Goal: Use online tool/utility: Utilize a website feature to perform a specific function

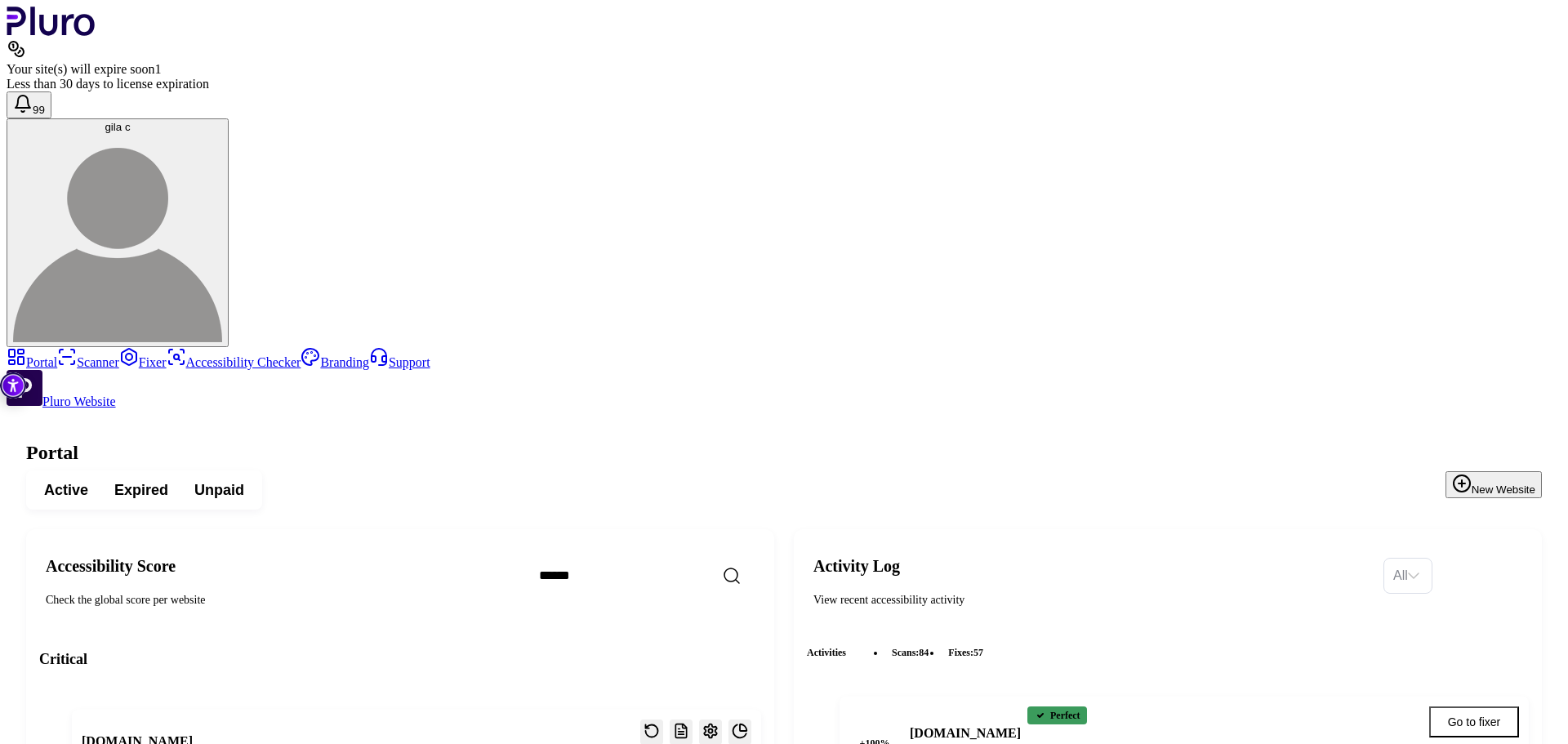
scroll to position [2646, 0]
click at [63, 355] on link "Scanner" at bounding box center [89, 362] width 62 height 14
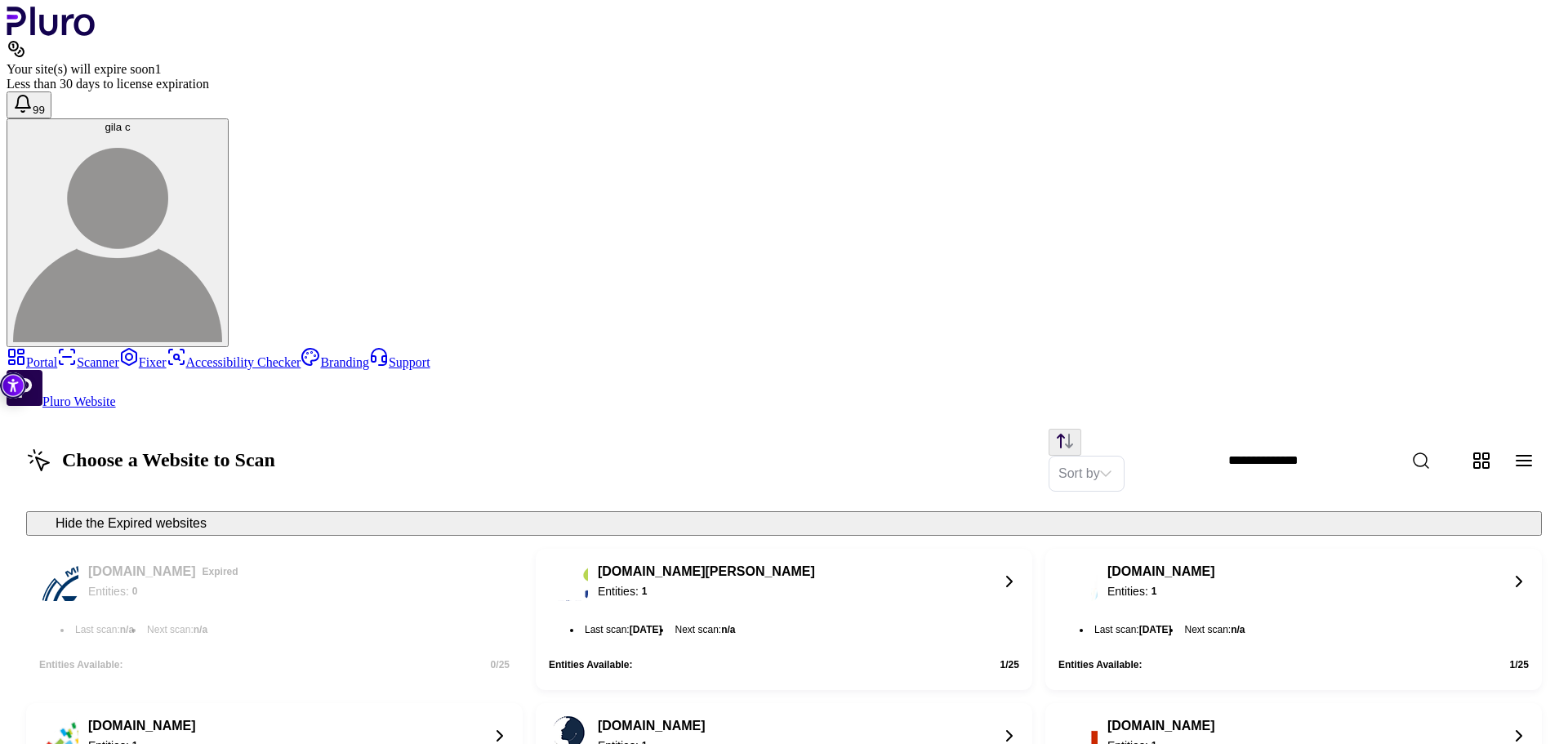
scroll to position [1265, 0]
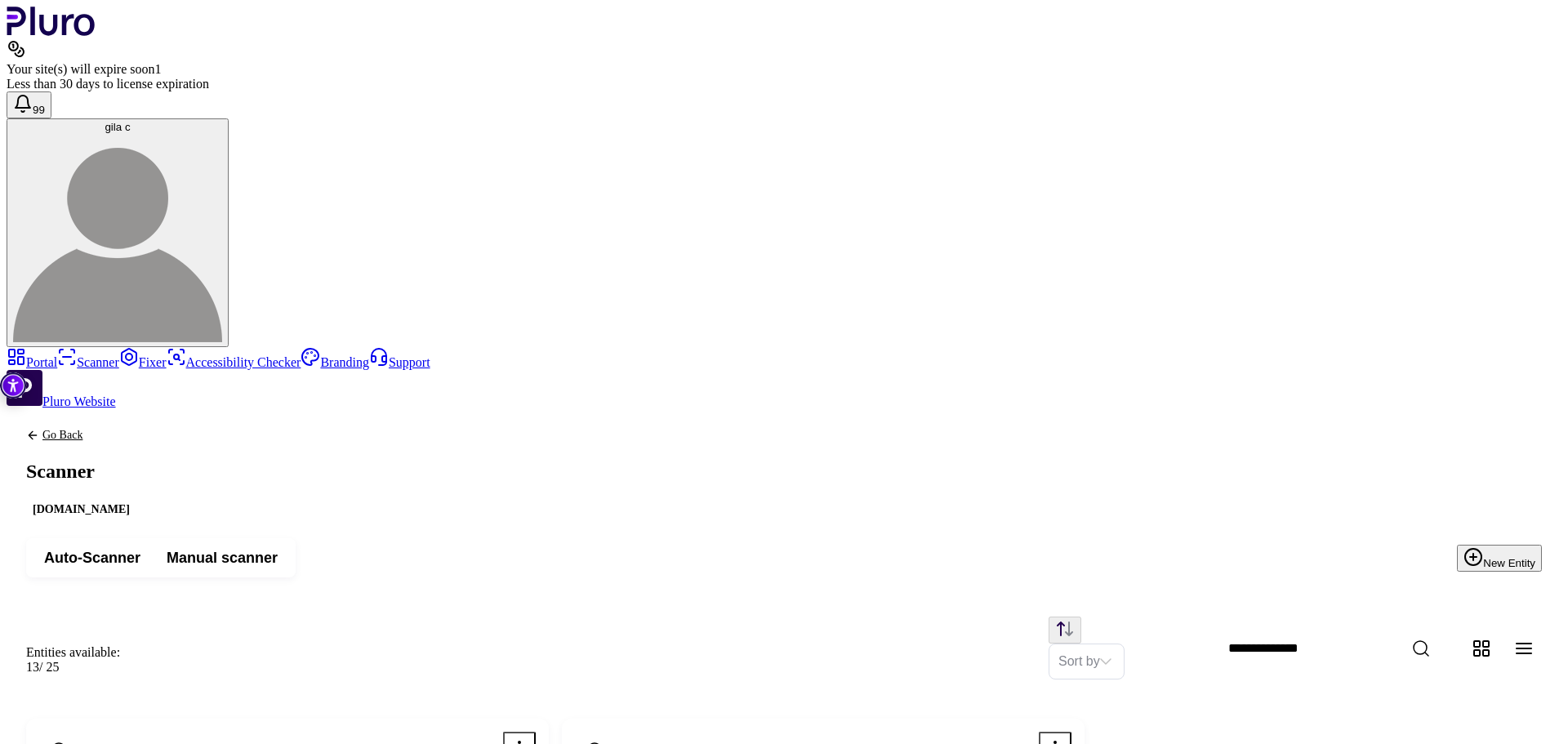
drag, startPoint x: 325, startPoint y: 626, endPoint x: 575, endPoint y: 665, distance: 253.0
copy span "https://shahar-malka.com/courses/master-course/quizzes/%d7%9e%d7%91%d7%97%d7%9f…"
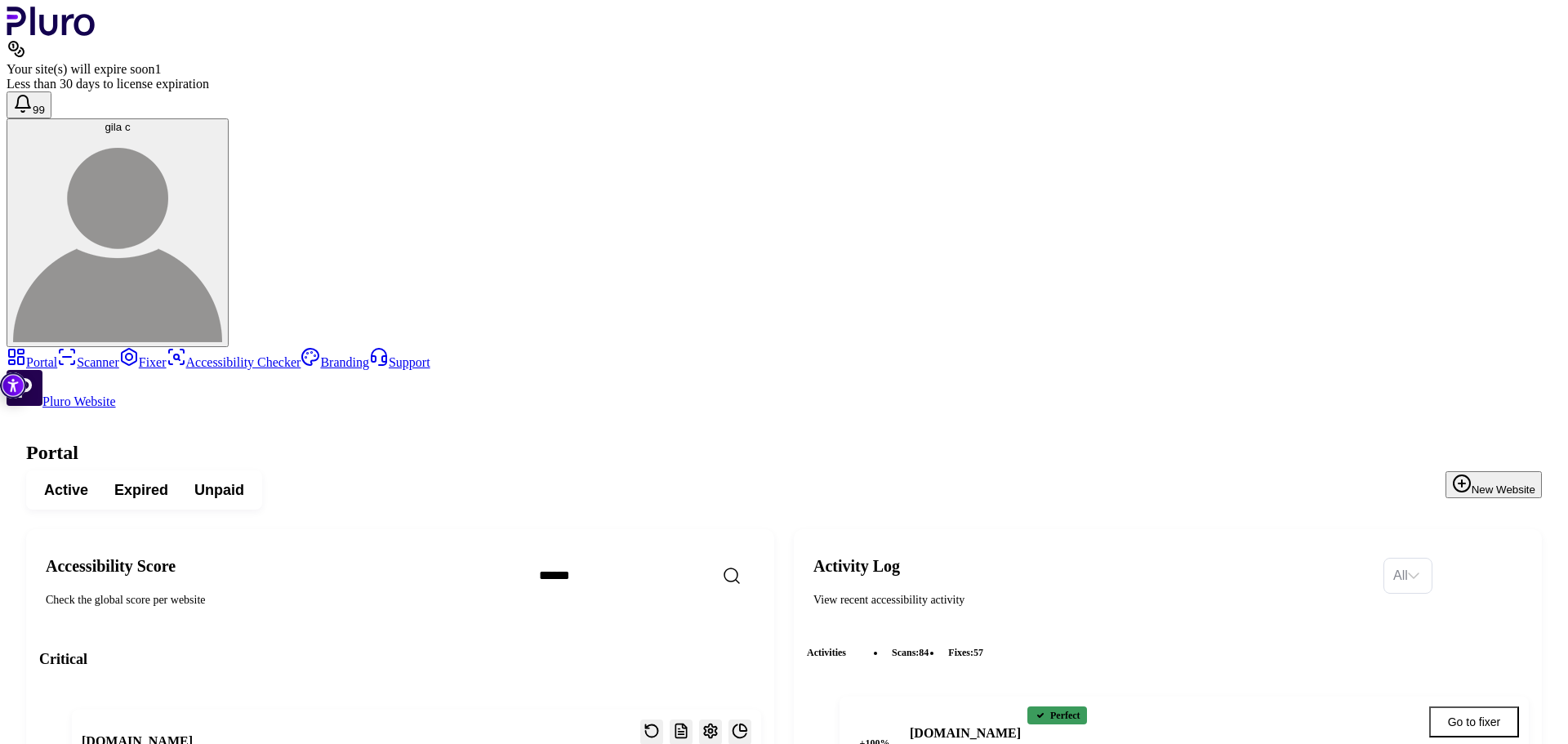
scroll to position [2646, 0]
